Goal: Find specific page/section: Find specific page/section

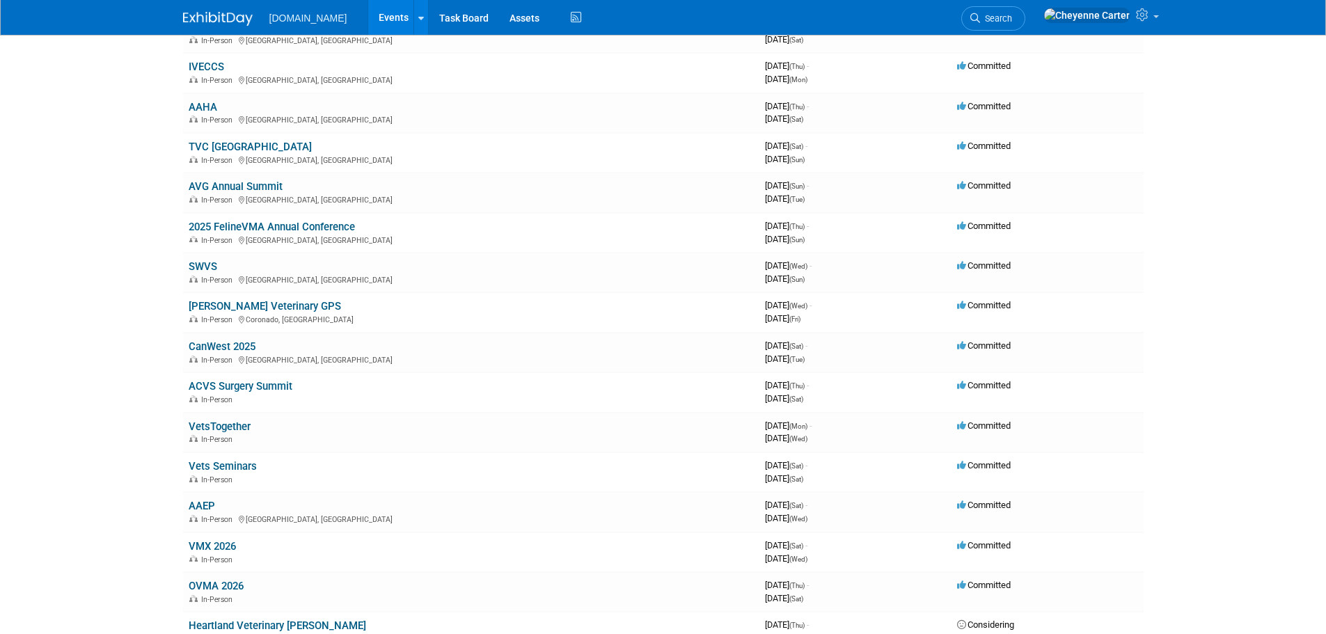
scroll to position [139, 0]
click at [196, 465] on link "Vets Seminars" at bounding box center [223, 465] width 68 height 13
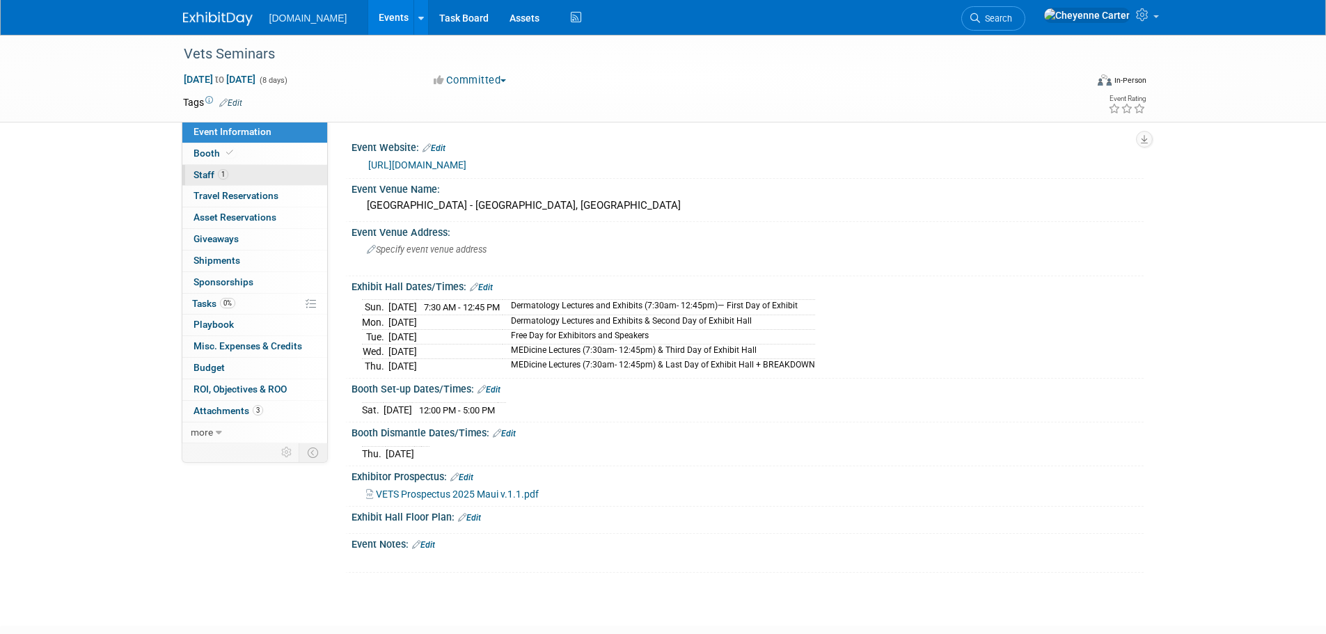
click at [205, 171] on span "Staff 1" at bounding box center [211, 174] width 35 height 11
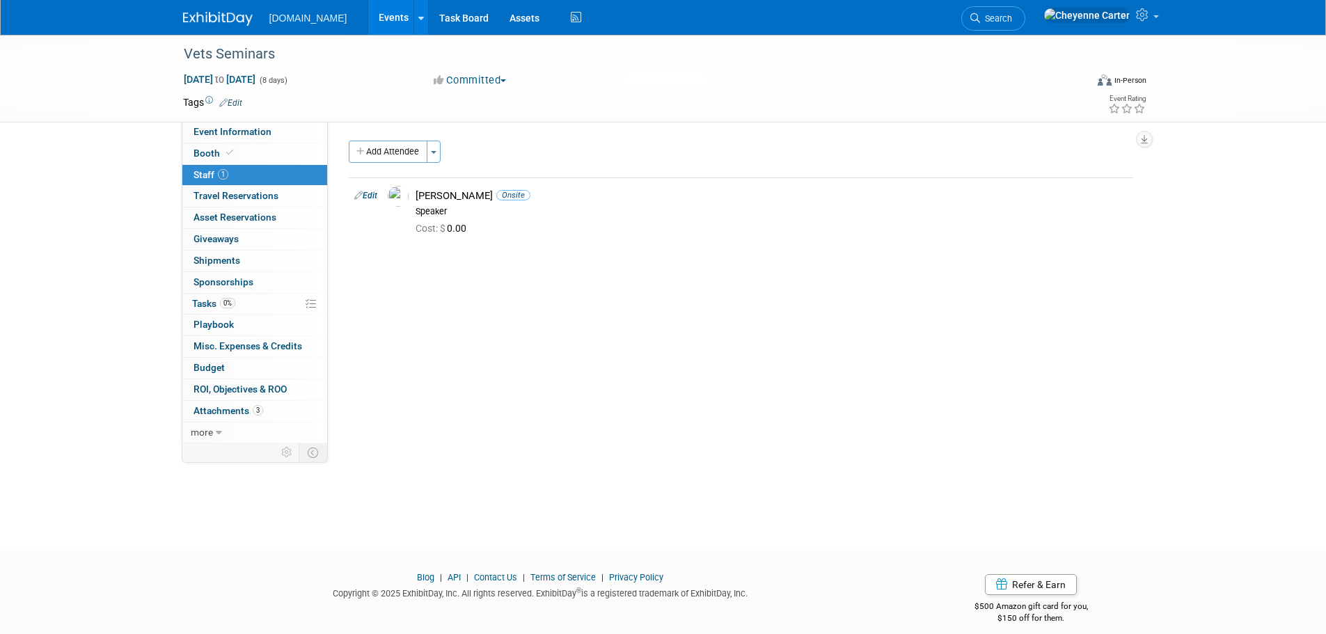
click at [231, 18] on img at bounding box center [218, 19] width 70 height 14
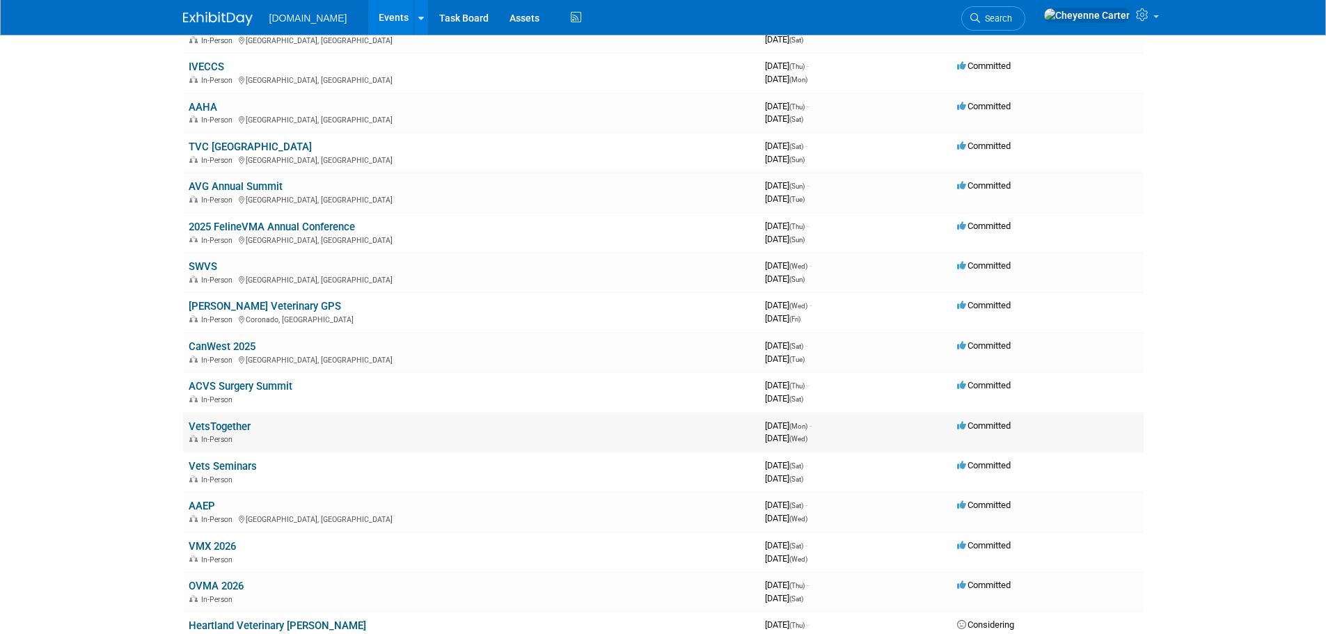
scroll to position [139, 0]
click at [229, 420] on link "VetsTogether" at bounding box center [220, 425] width 62 height 13
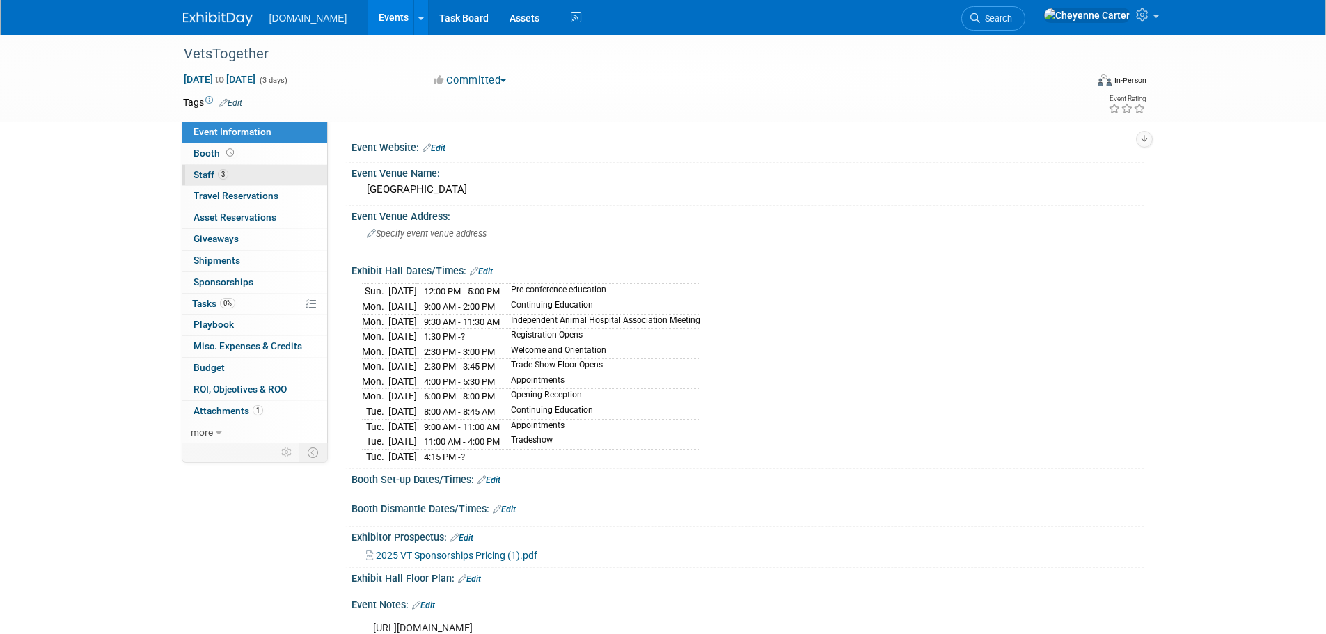
click at [210, 174] on span "Staff 3" at bounding box center [211, 174] width 35 height 11
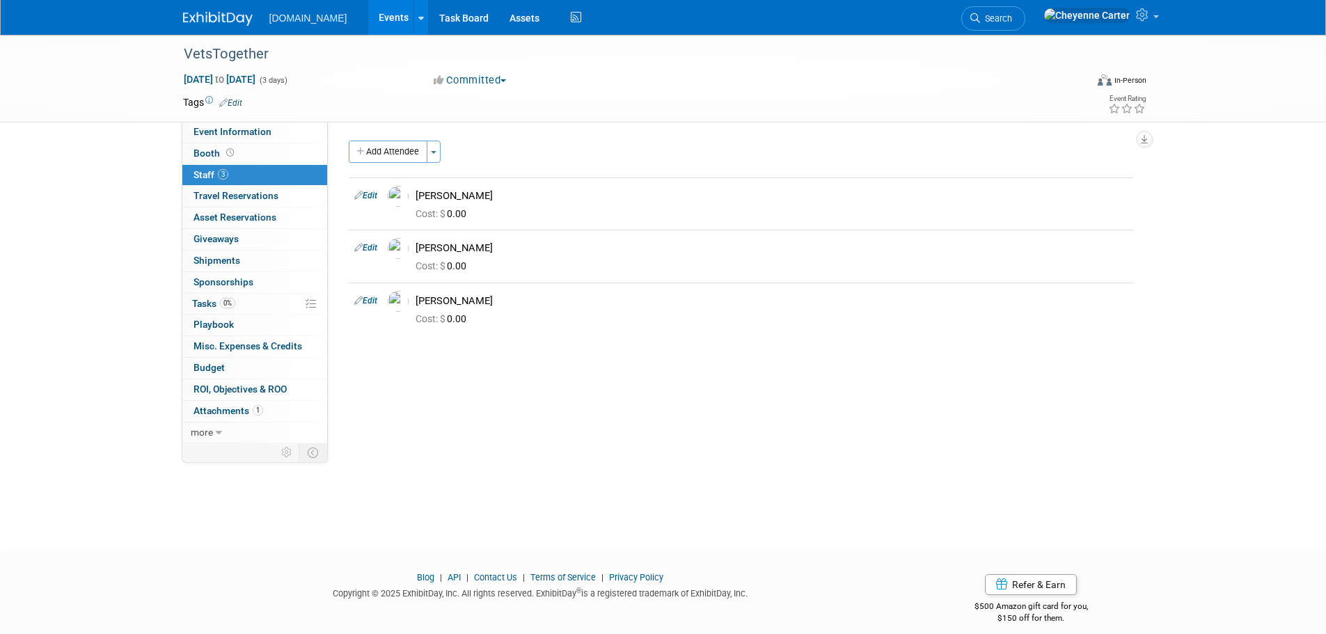
click at [210, 10] on link at bounding box center [226, 11] width 86 height 11
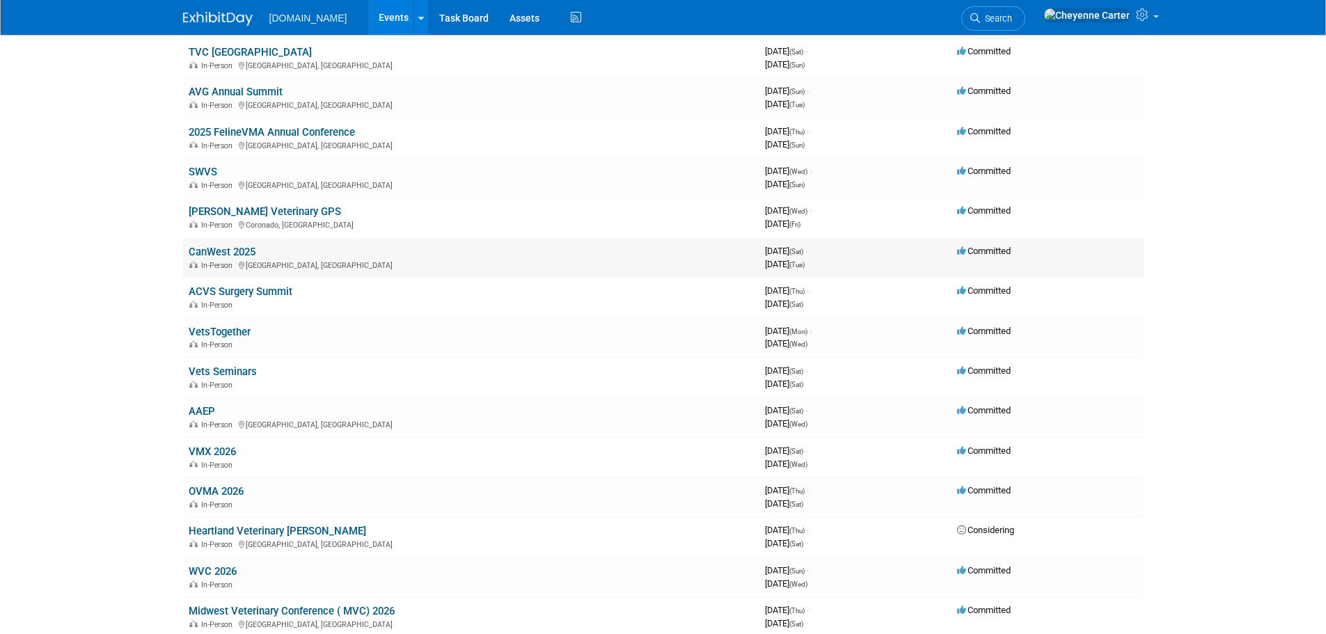
scroll to position [279, 0]
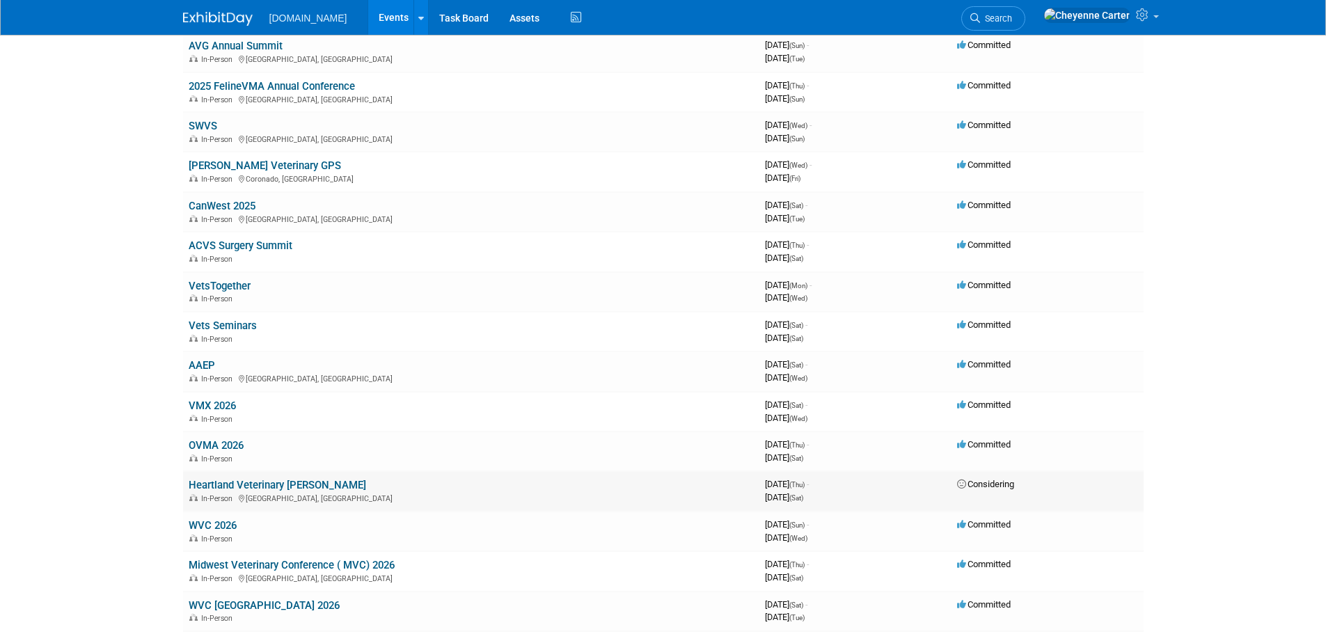
click at [311, 485] on link "Heartland Veterinary [PERSON_NAME]" at bounding box center [278, 485] width 178 height 13
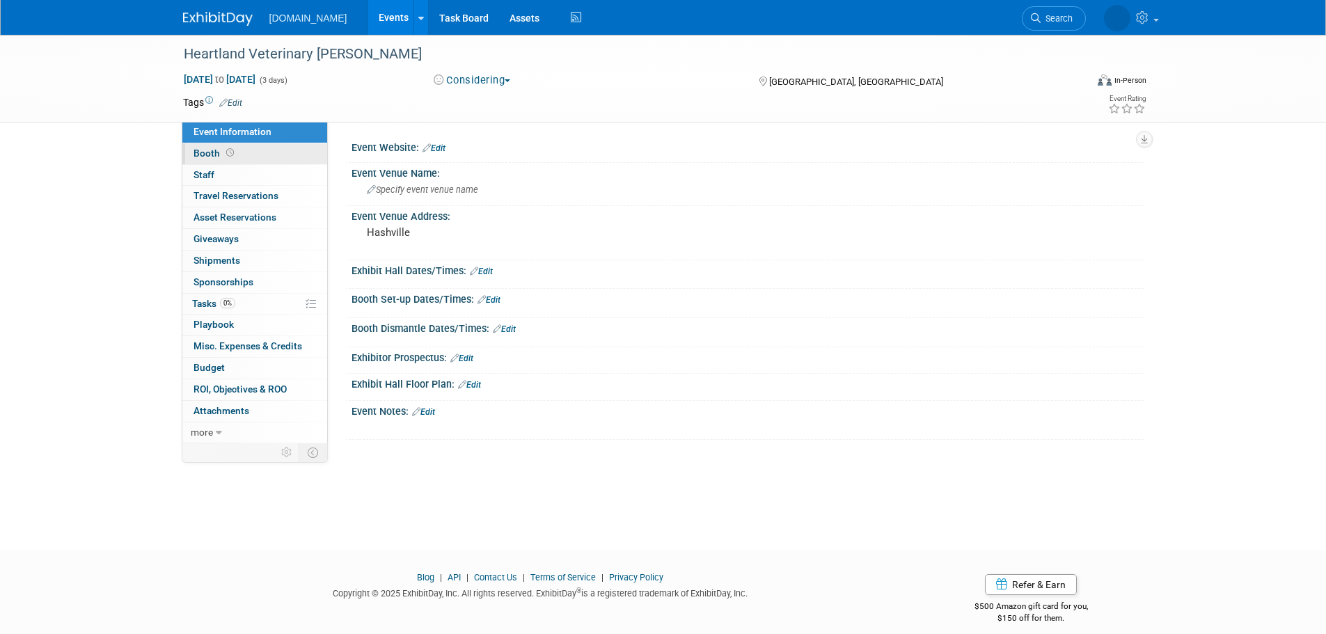
click at [217, 151] on span "Booth" at bounding box center [215, 153] width 43 height 11
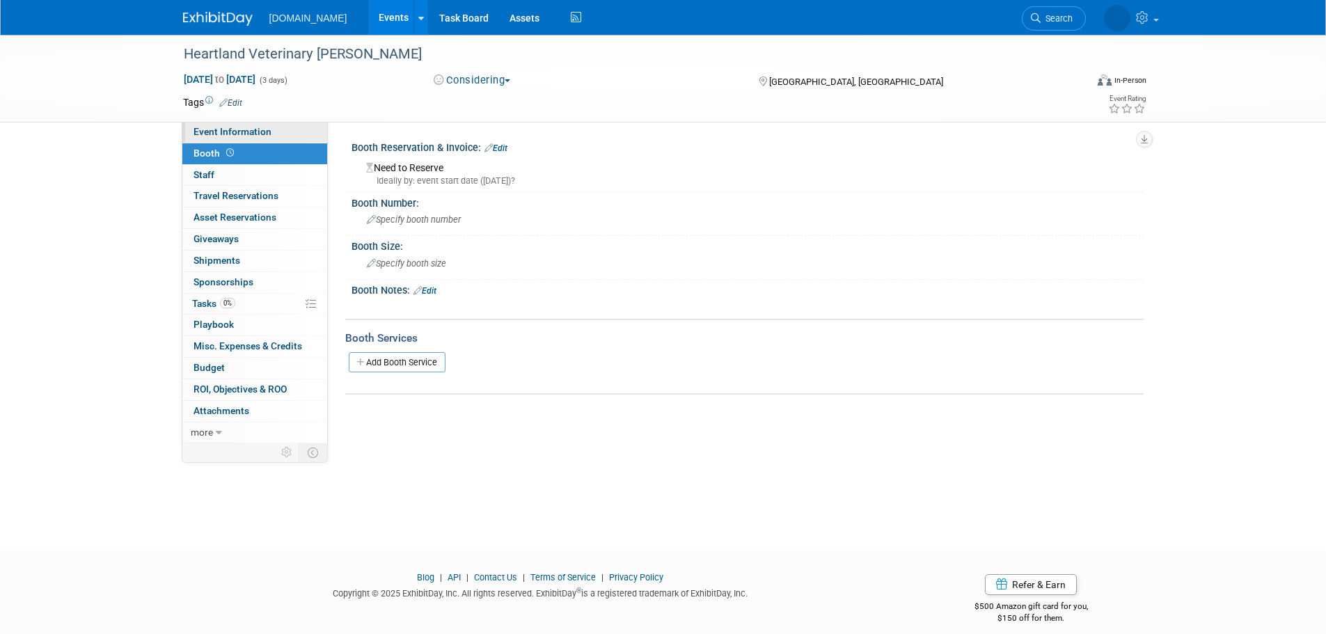
click at [214, 133] on span "Event Information" at bounding box center [233, 131] width 78 height 11
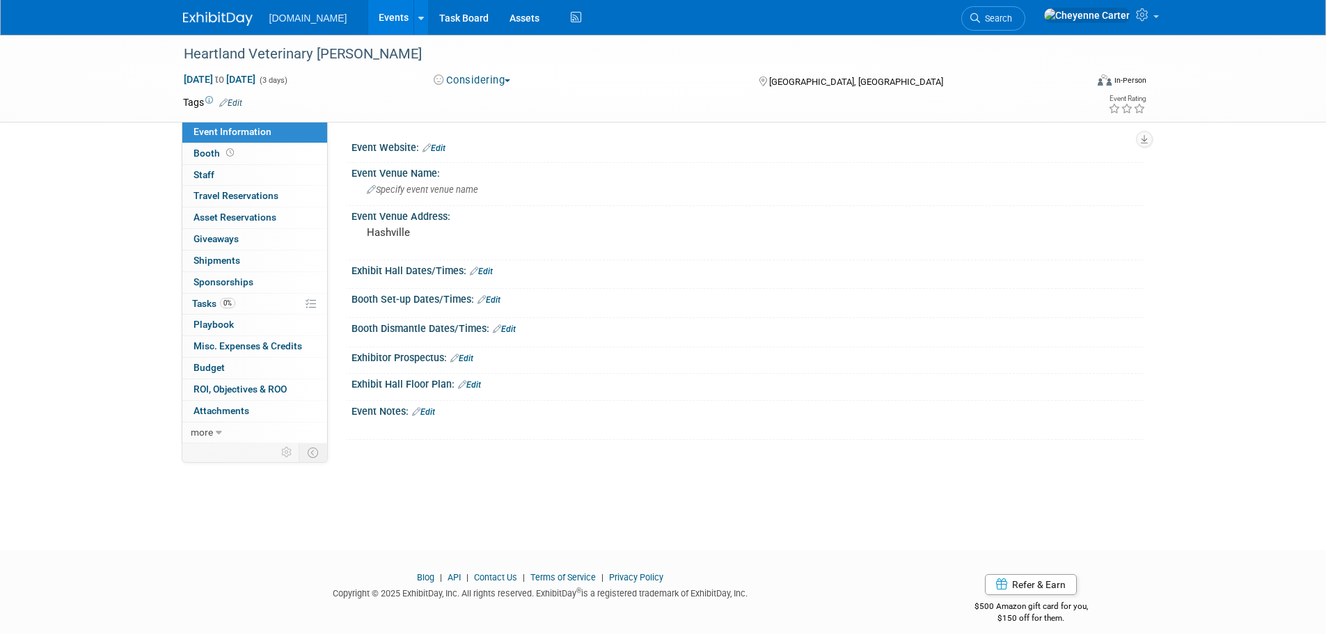
click at [219, 18] on img at bounding box center [218, 19] width 70 height 14
